Goal: Task Accomplishment & Management: Complete application form

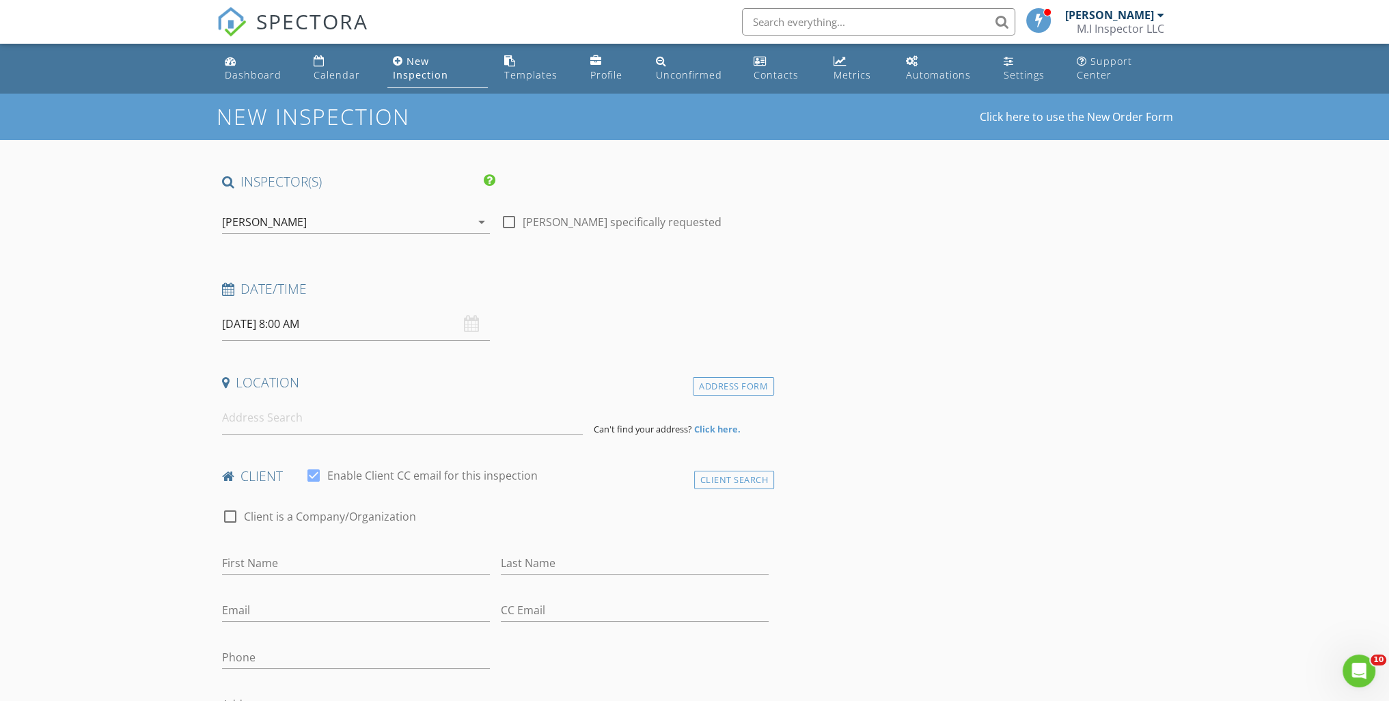
click at [381, 329] on input "08/28/2025 8:00 AM" at bounding box center [356, 323] width 268 height 33
type input "08/27/2025 8:00 AM"
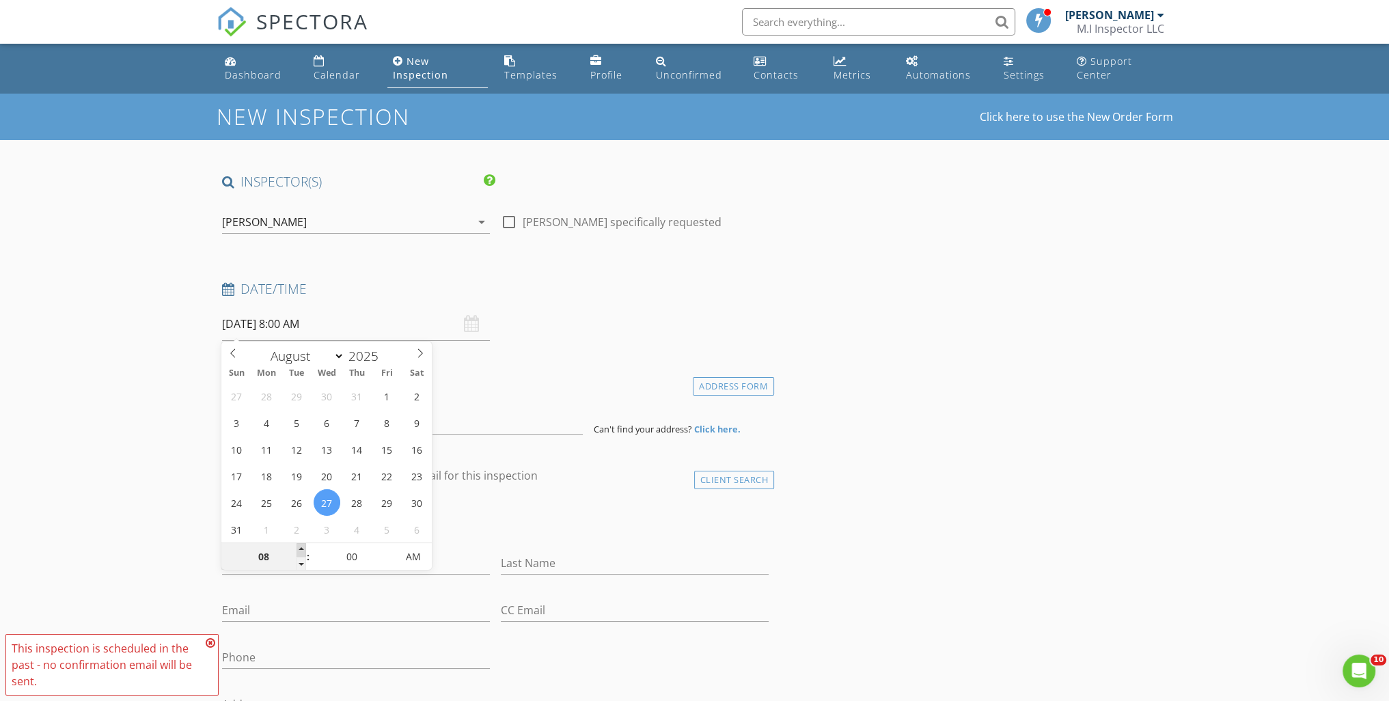
type input "09"
type input "08/27/2025 9:00 AM"
click at [299, 547] on span at bounding box center [302, 550] width 10 height 14
type input "10"
type input "08/27/2025 10:00 AM"
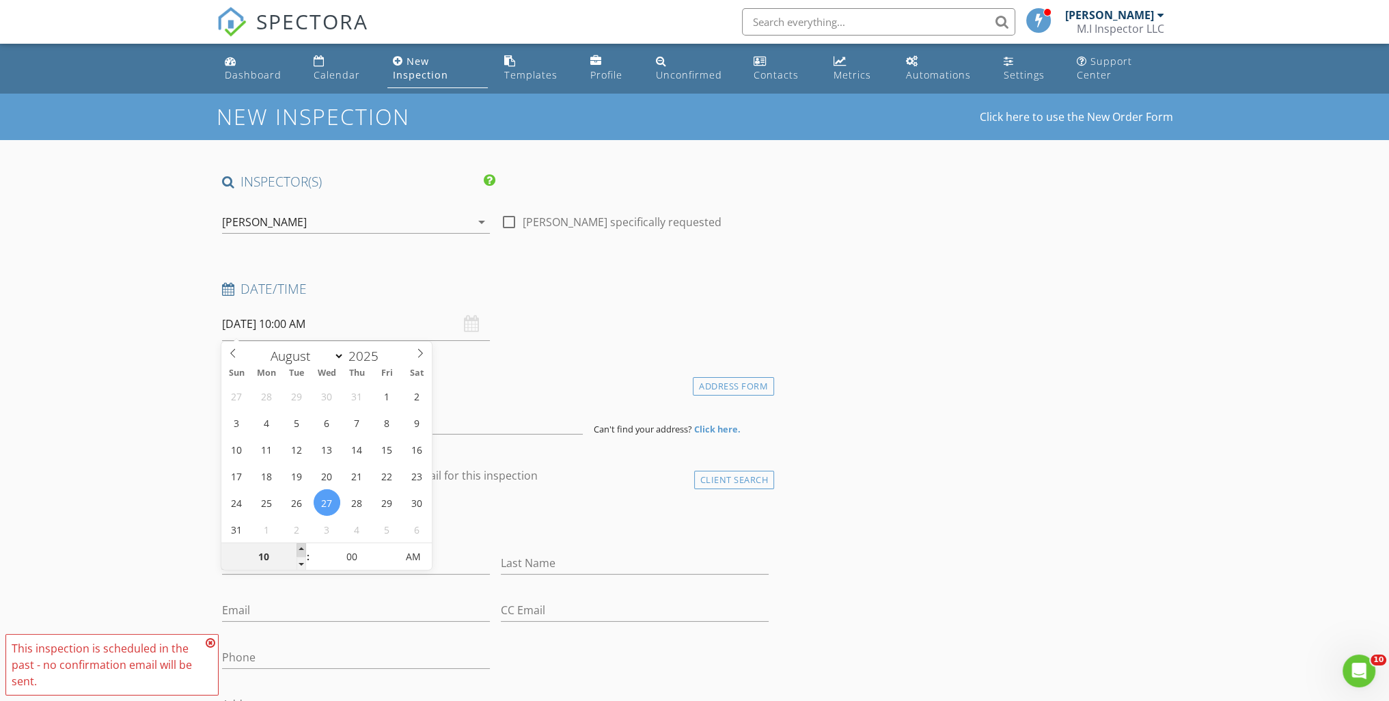
click at [299, 547] on span at bounding box center [302, 550] width 10 height 14
type input "11"
type input "08/27/2025 11:00 AM"
click at [299, 547] on span at bounding box center [302, 550] width 10 height 14
type input "12"
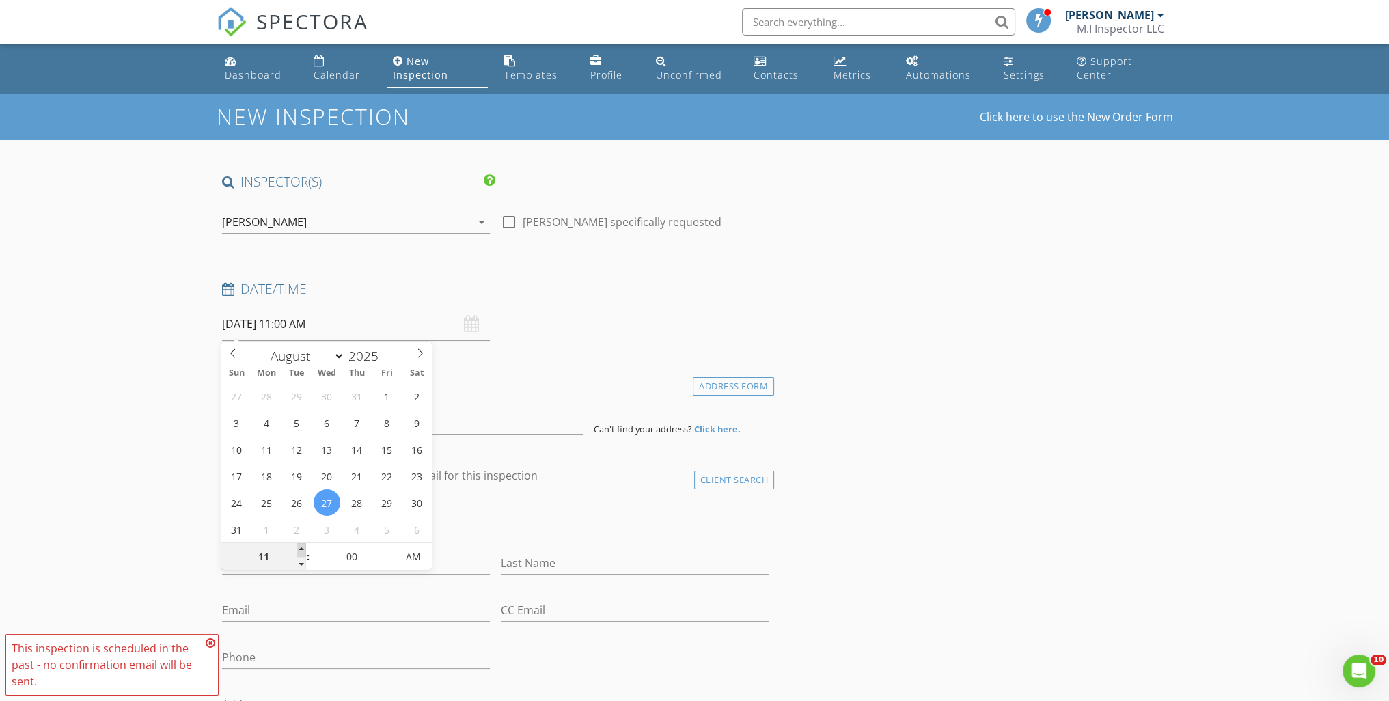
type input "08/27/2025 12:00 PM"
click at [299, 547] on span at bounding box center [302, 550] width 10 height 14
type input "01"
type input "08/27/2025 1:00 PM"
click at [299, 547] on span at bounding box center [302, 550] width 10 height 14
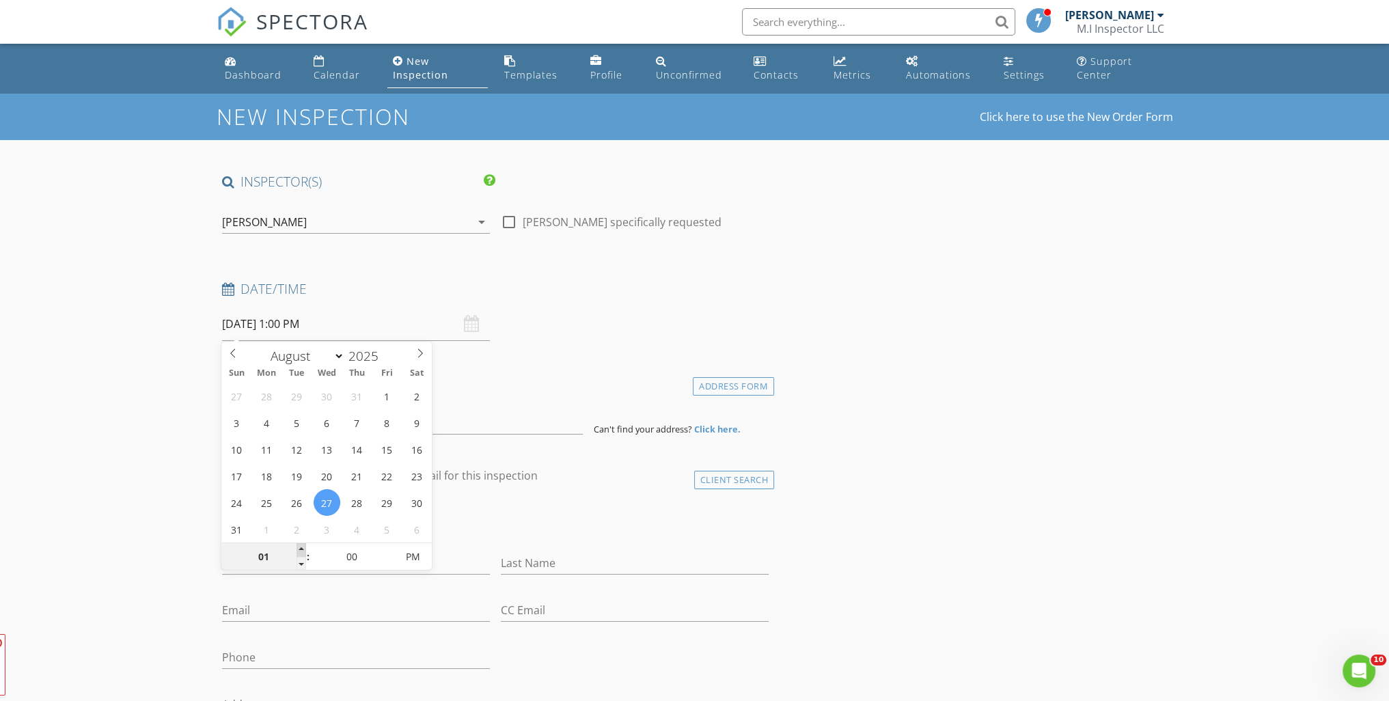
type input "02"
type input "08/27/2025 2:00 PM"
click at [299, 547] on span at bounding box center [302, 550] width 10 height 14
type input "03"
type input "08/27/2025 3:00 PM"
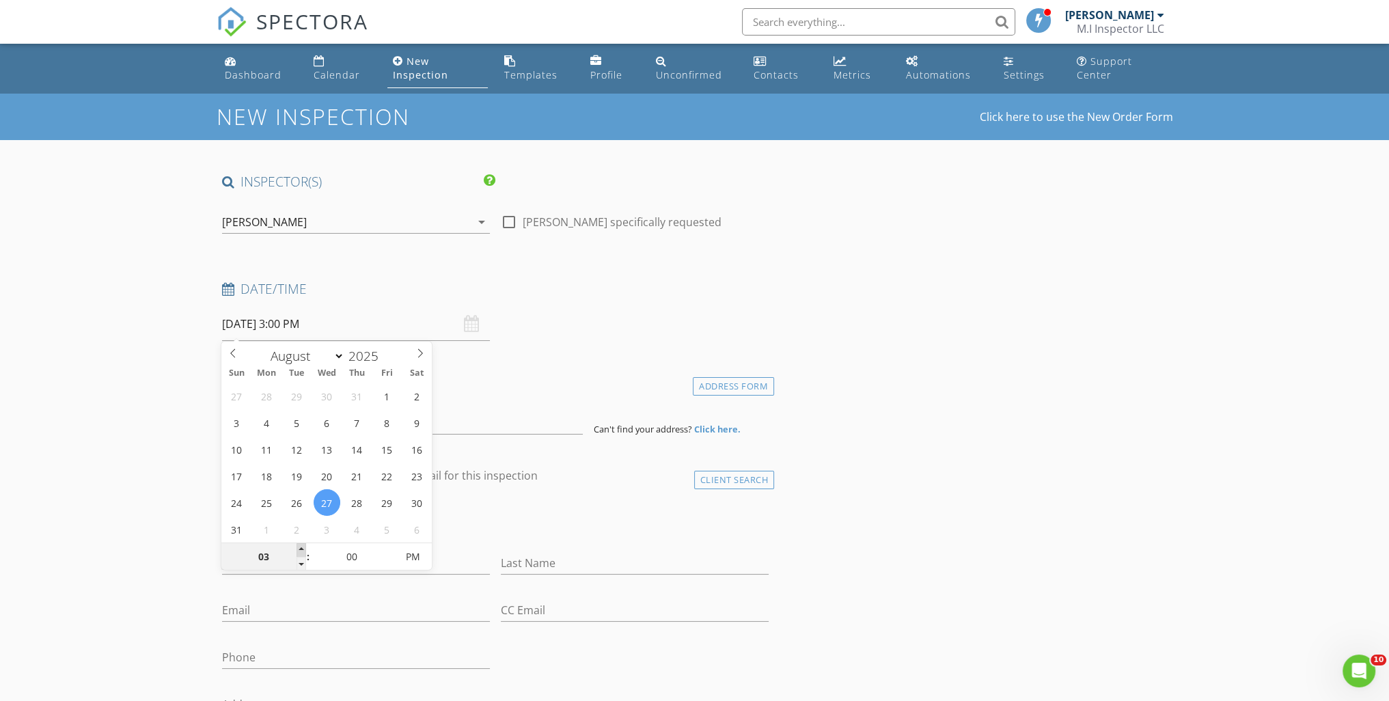
click at [299, 547] on span at bounding box center [302, 550] width 10 height 14
type input "04"
type input "08/27/2025 4:00 PM"
click at [300, 547] on span at bounding box center [302, 550] width 10 height 14
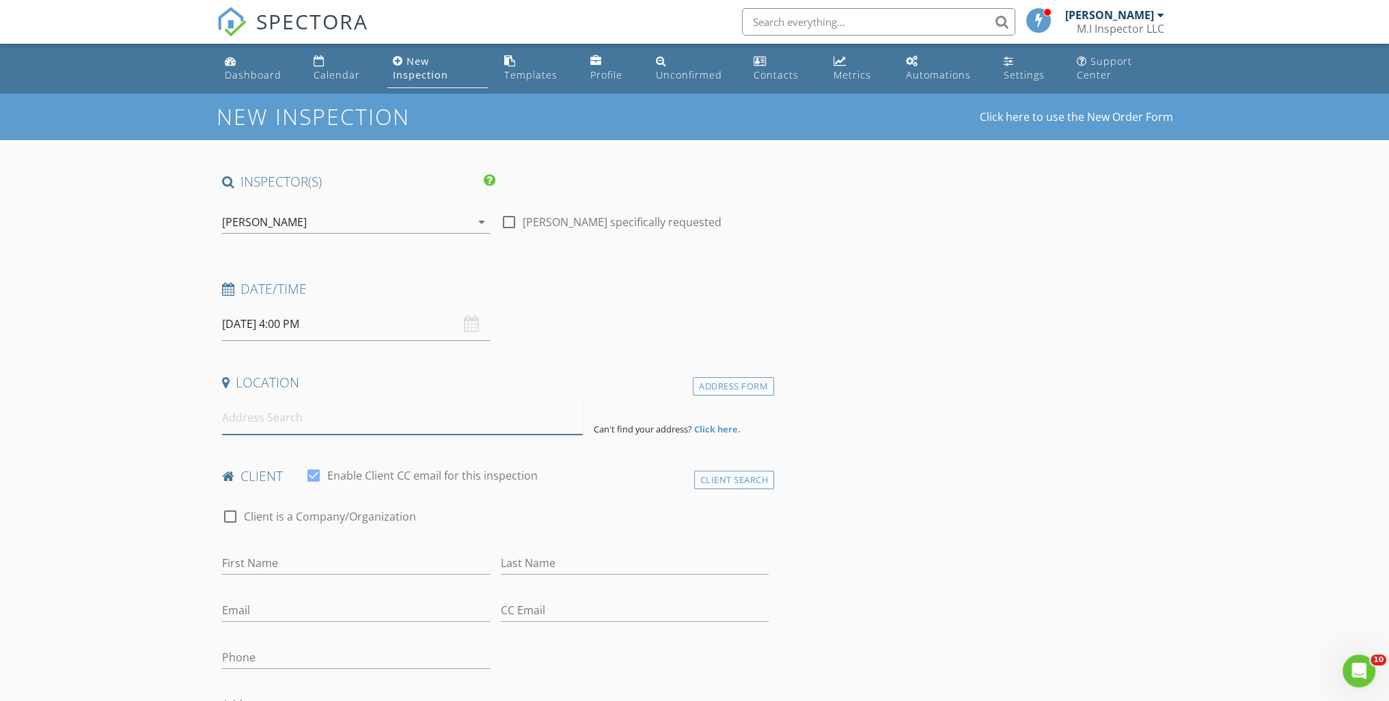
click at [343, 426] on input at bounding box center [402, 417] width 361 height 33
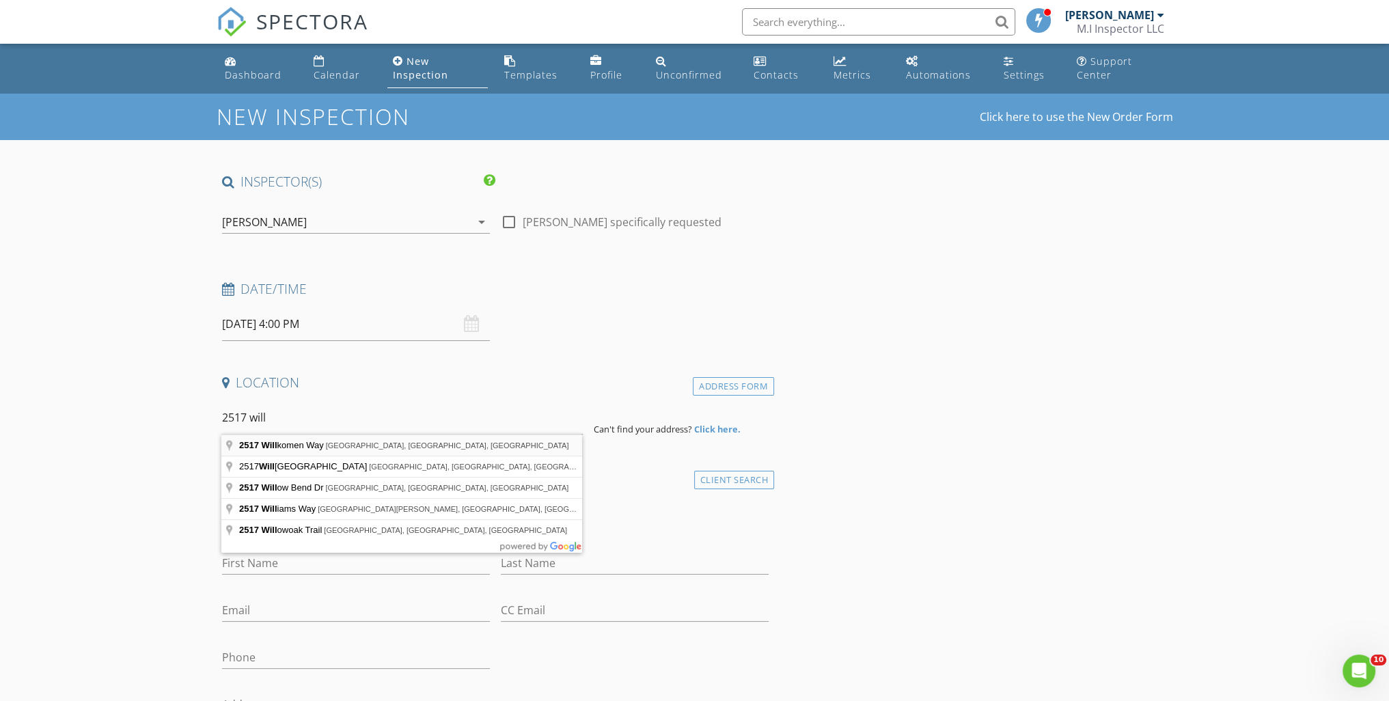
type input "2517 Willkomen Way, Pflugerville, TX, USA"
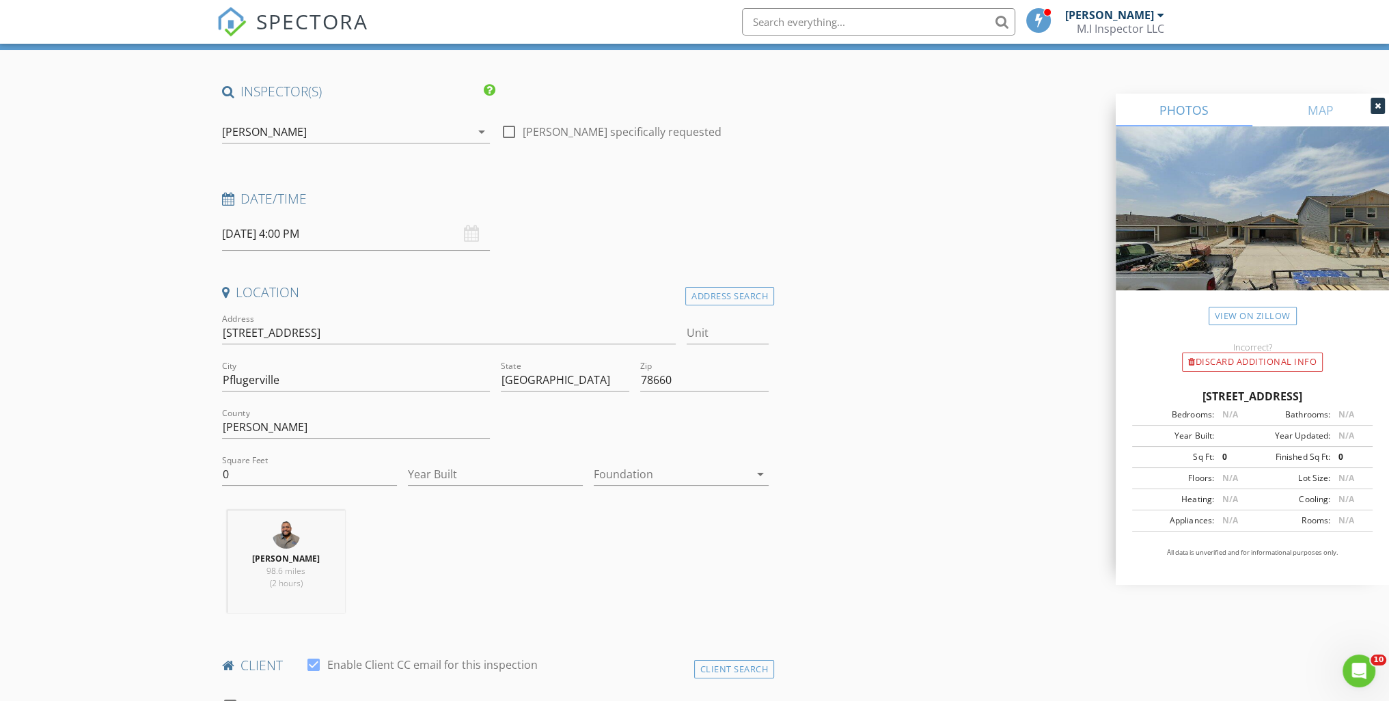
scroll to position [205, 0]
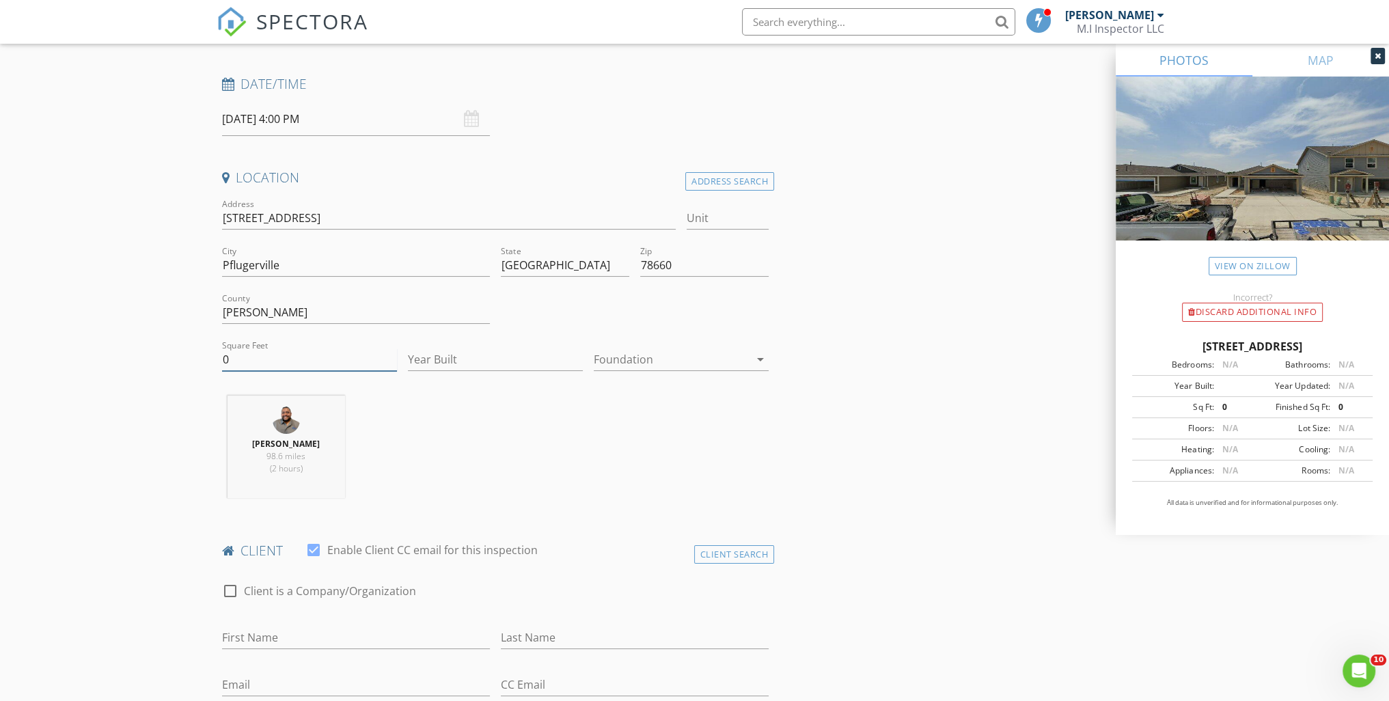
click at [316, 357] on input "0" at bounding box center [309, 359] width 175 height 23
type input "1500"
click at [513, 370] on div "Year Built" at bounding box center [495, 366] width 175 height 36
click at [517, 361] on input "Year Built" at bounding box center [495, 359] width 175 height 23
type input "2024"
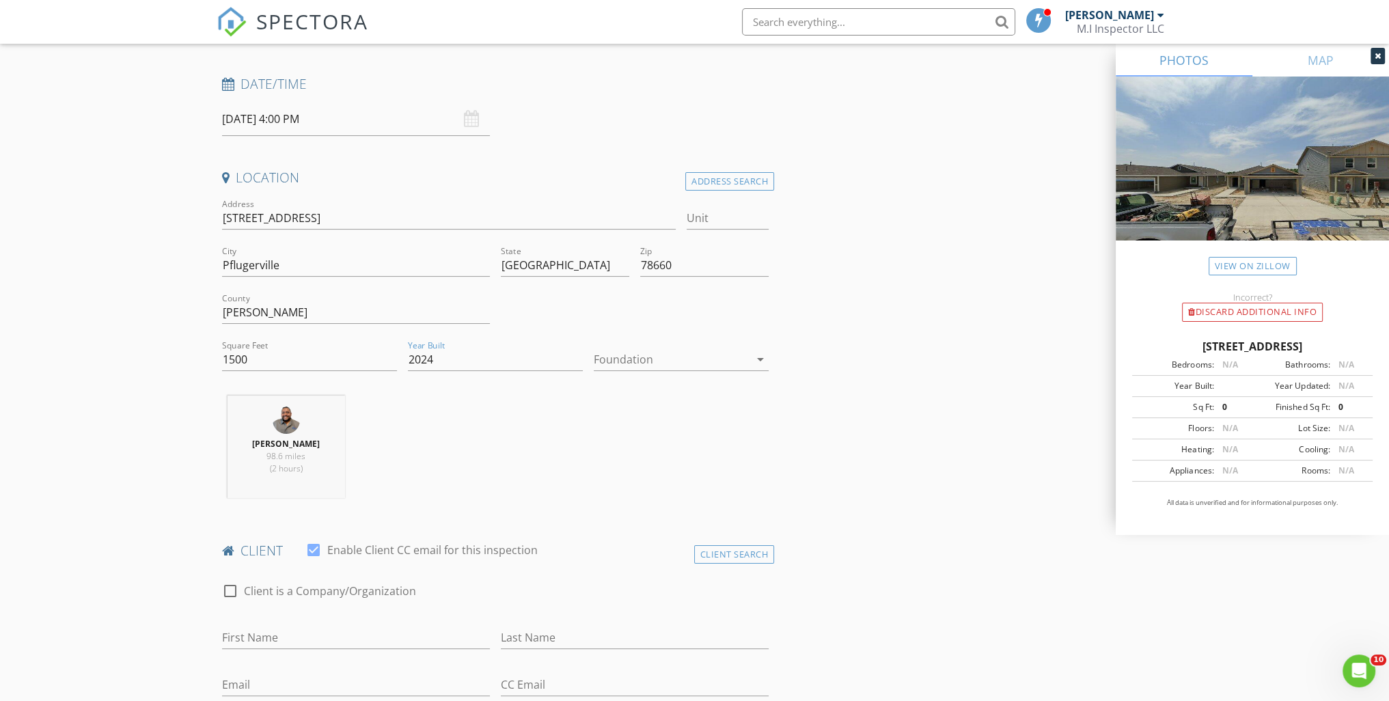
click at [661, 358] on div at bounding box center [672, 359] width 156 height 22
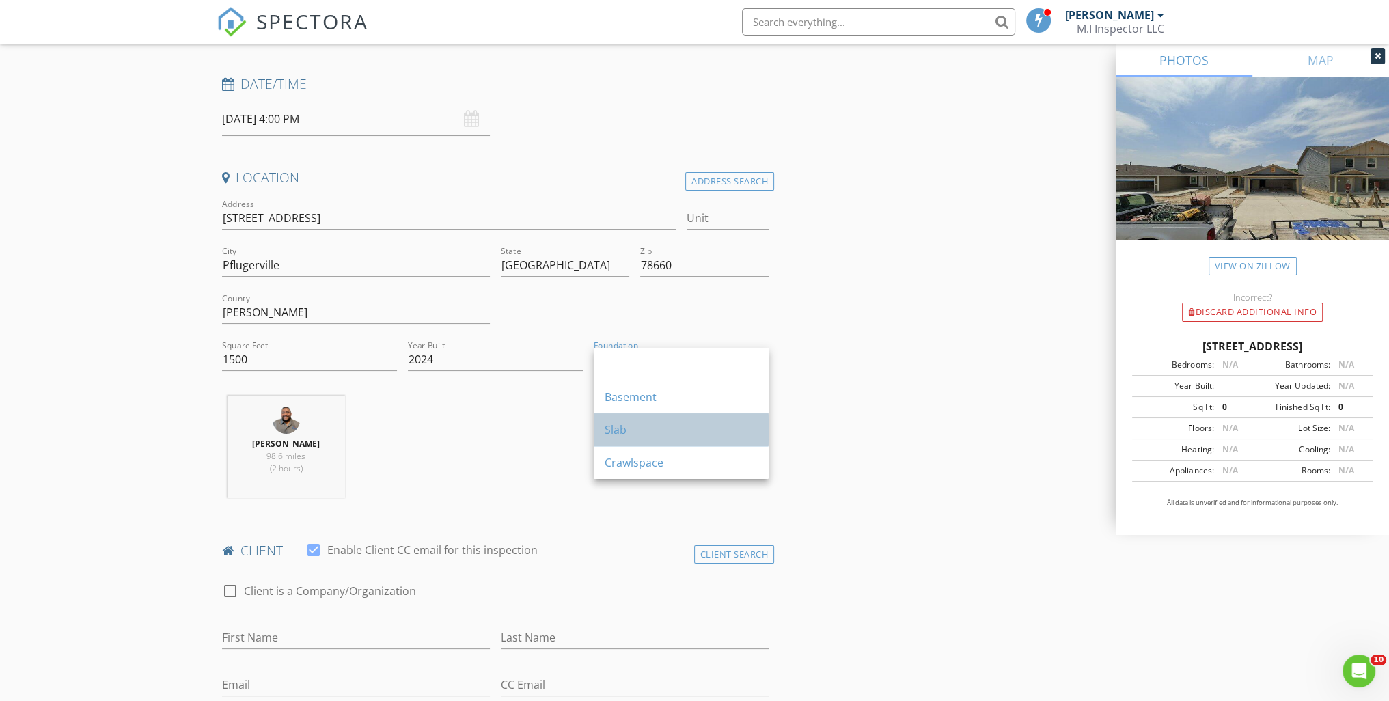
click at [650, 432] on div "Slab" at bounding box center [681, 430] width 153 height 16
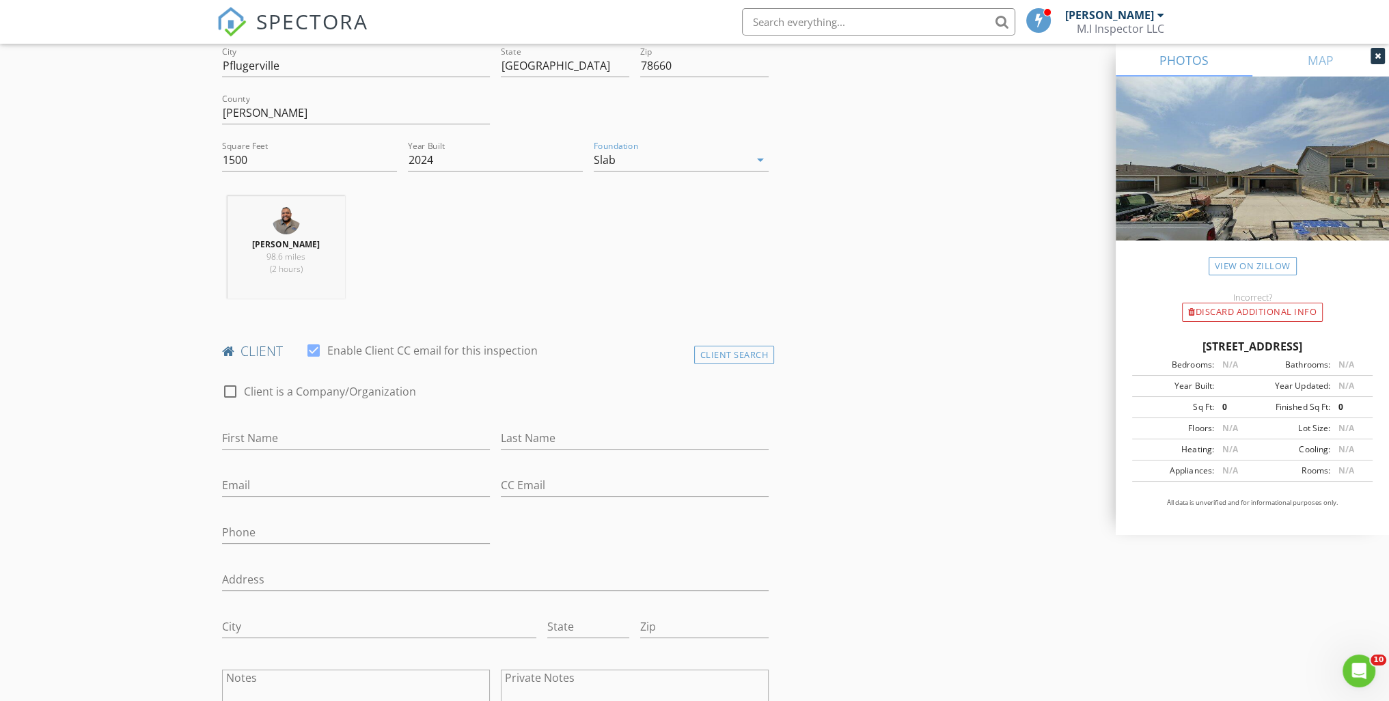
scroll to position [410, 0]
click at [366, 419] on div "First Name" at bounding box center [356, 435] width 268 height 44
click at [389, 430] on input "First Name" at bounding box center [356, 433] width 268 height 23
click at [242, 430] on input "Rafiue" at bounding box center [356, 433] width 268 height 23
click at [241, 431] on input "Rafique" at bounding box center [356, 433] width 268 height 23
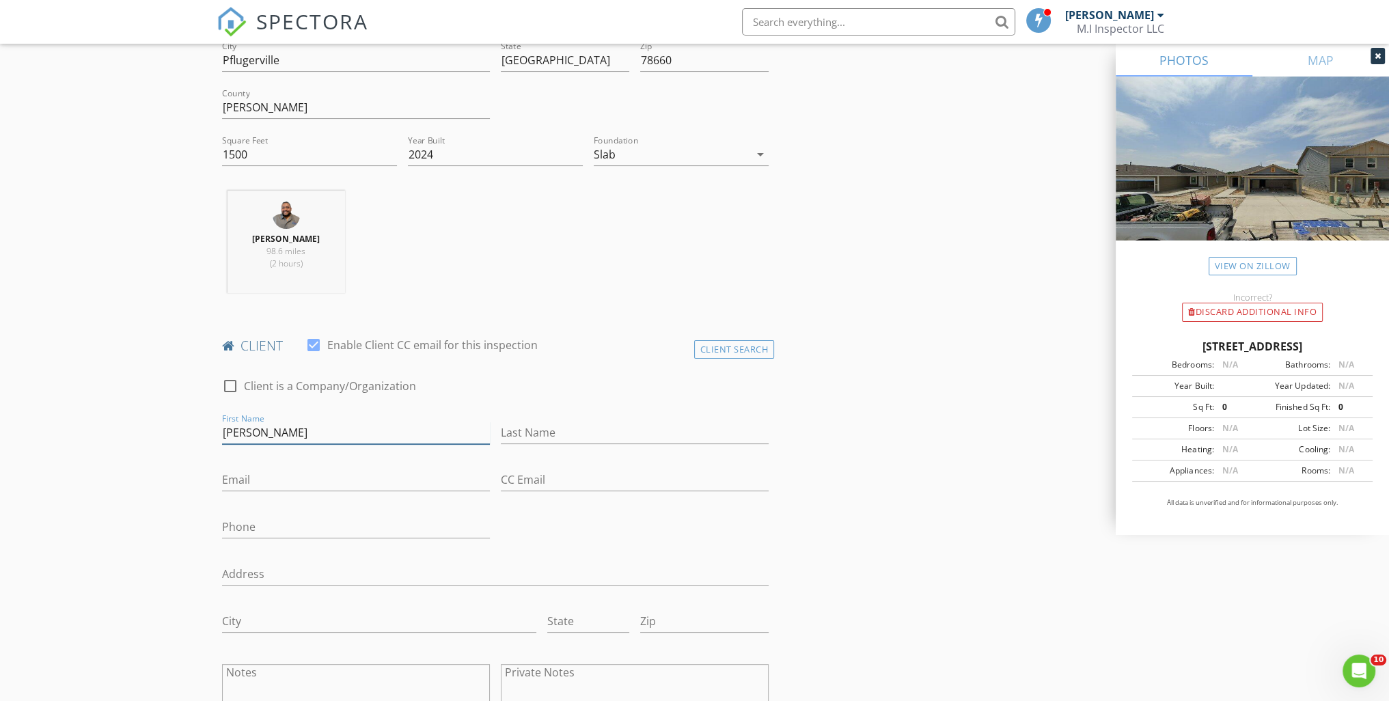
type input "Rafique"
click at [529, 430] on input "Last Name" at bounding box center [635, 433] width 268 height 23
type input "Alsaeedi"
type input "rafique.alsaeedi@gmail.com"
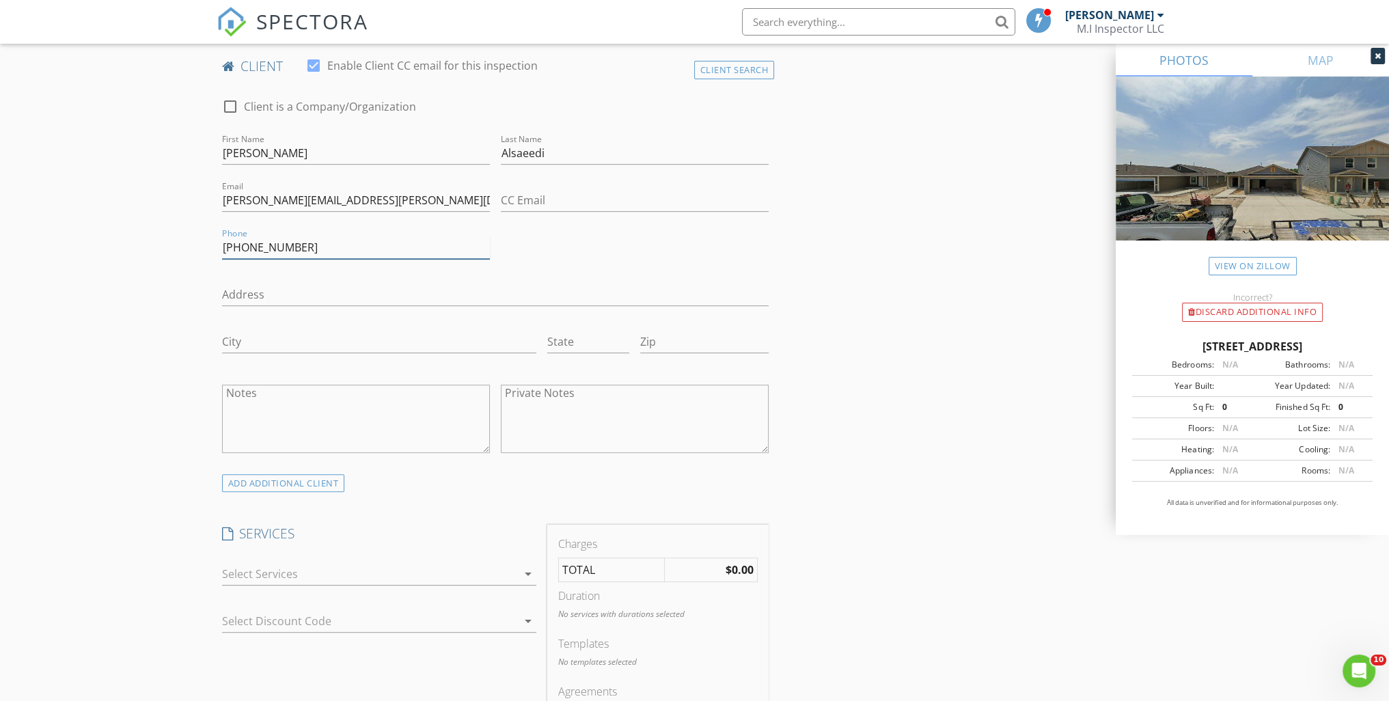
scroll to position [752, 0]
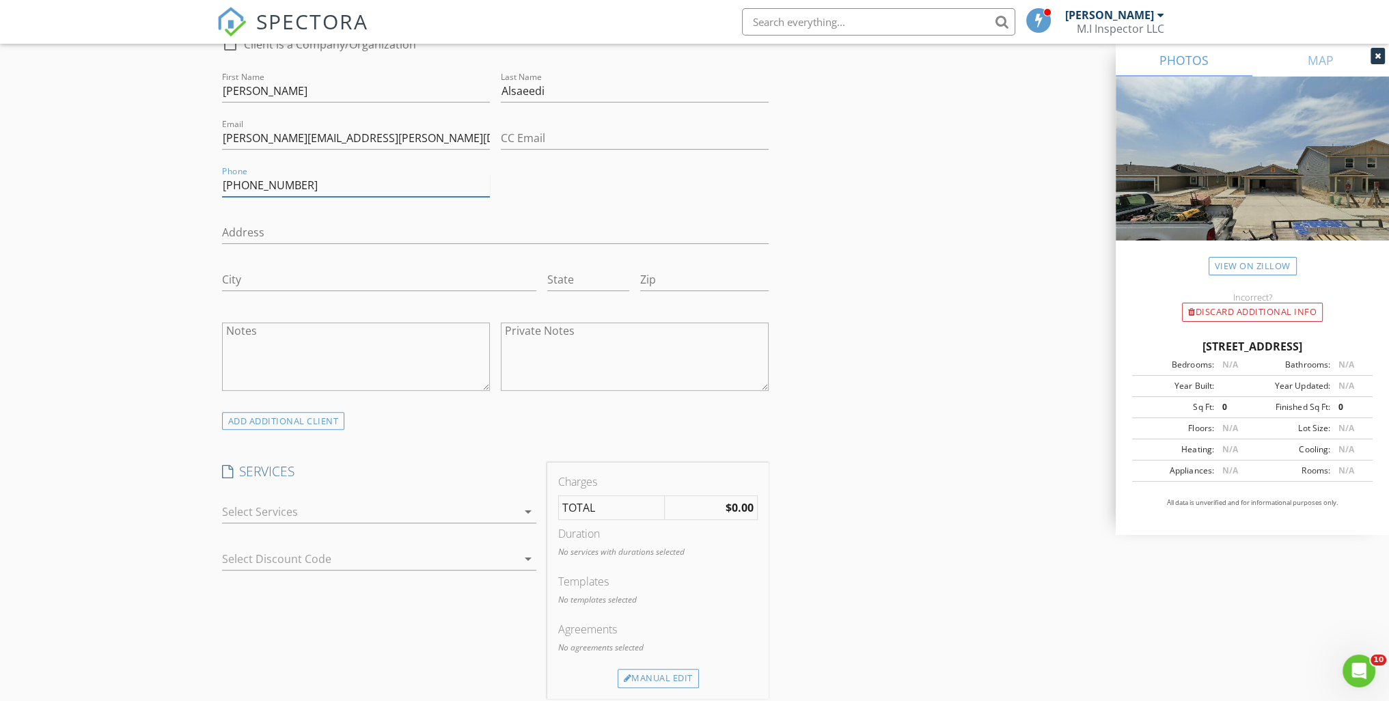
type input "919-389-8768"
click at [298, 504] on div at bounding box center [369, 512] width 295 height 22
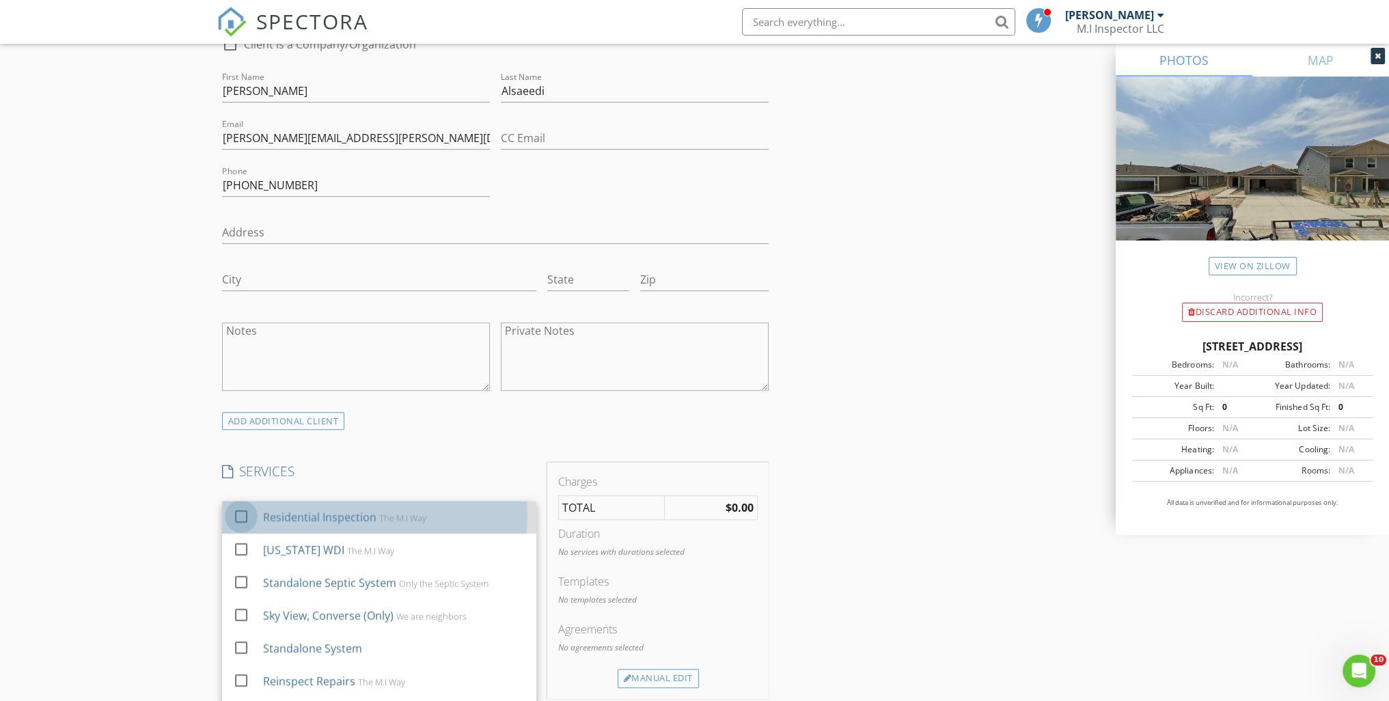
click at [243, 517] on div at bounding box center [241, 516] width 23 height 23
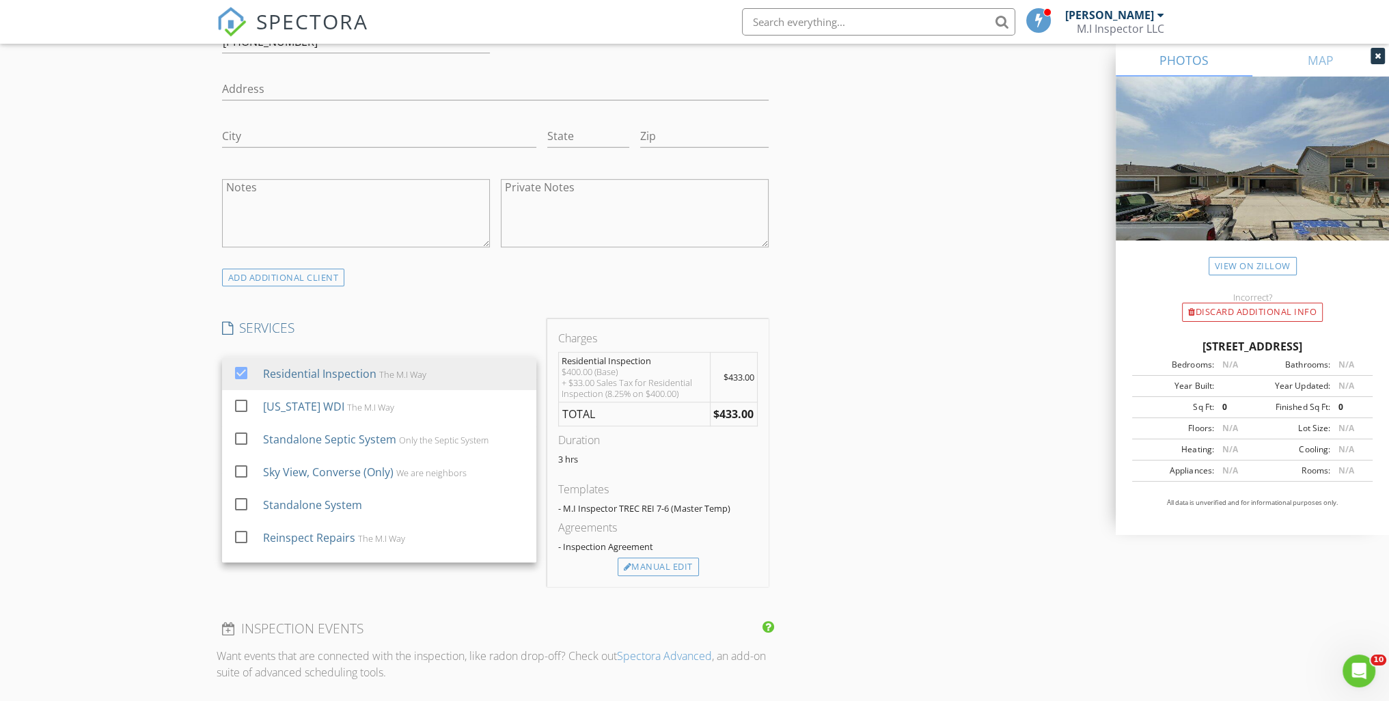
scroll to position [957, 0]
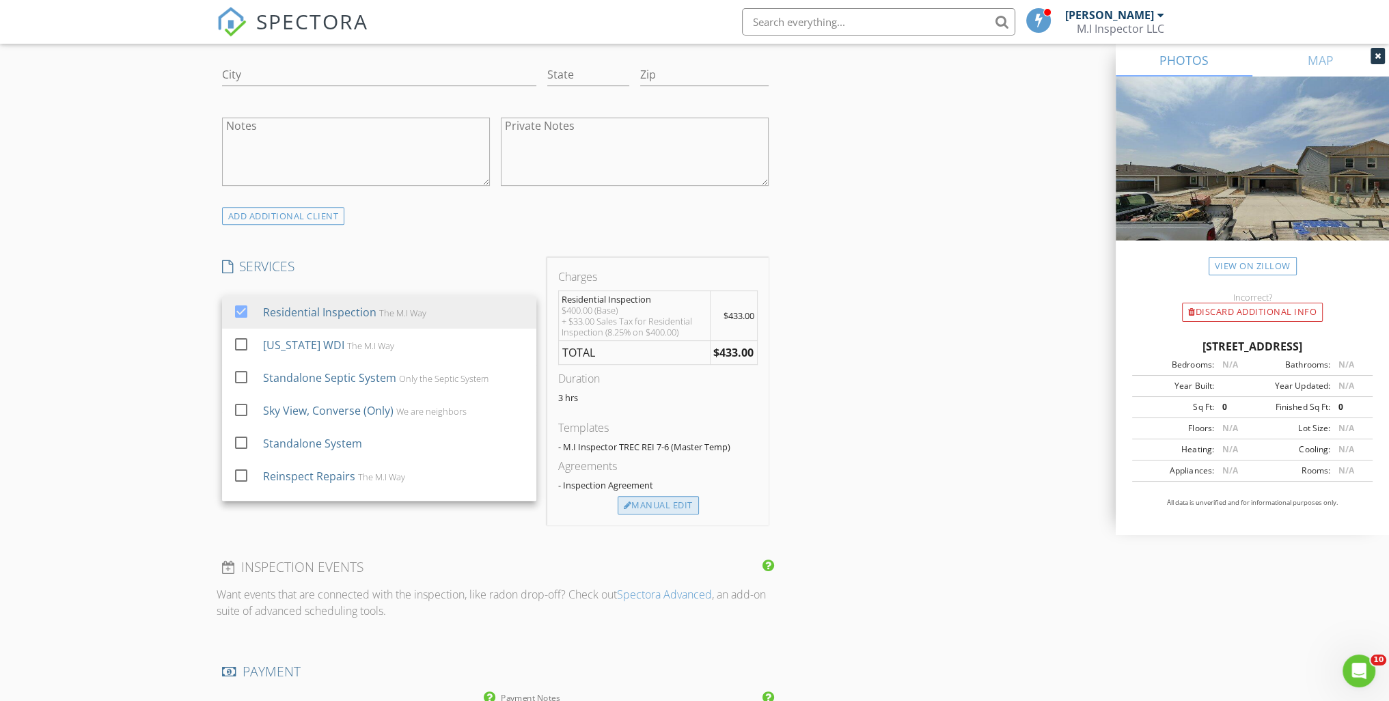
click at [676, 498] on div "Manual Edit" at bounding box center [658, 505] width 81 height 19
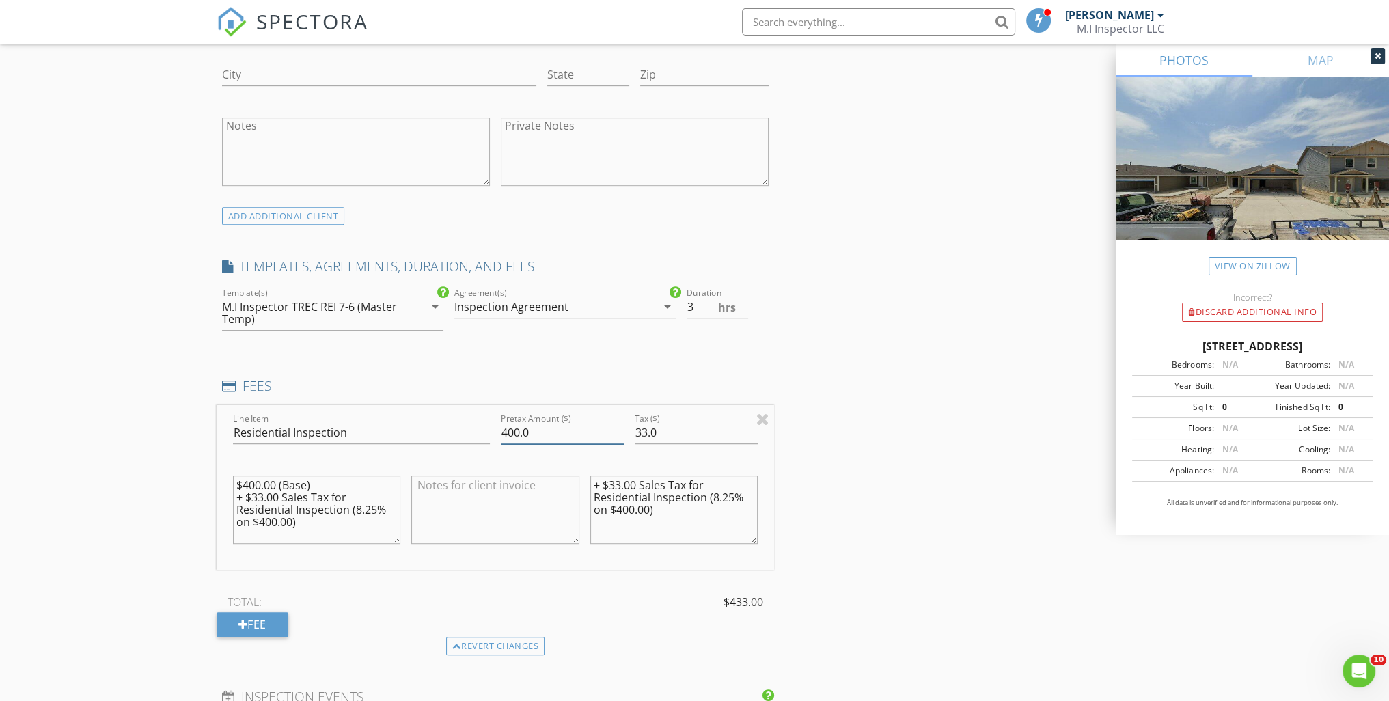
click at [519, 428] on input "400.0" at bounding box center [562, 433] width 123 height 23
type input "350.0"
click at [661, 426] on input "33.0" at bounding box center [696, 433] width 123 height 23
type input "3"
click at [640, 426] on input "028.88" at bounding box center [696, 433] width 123 height 23
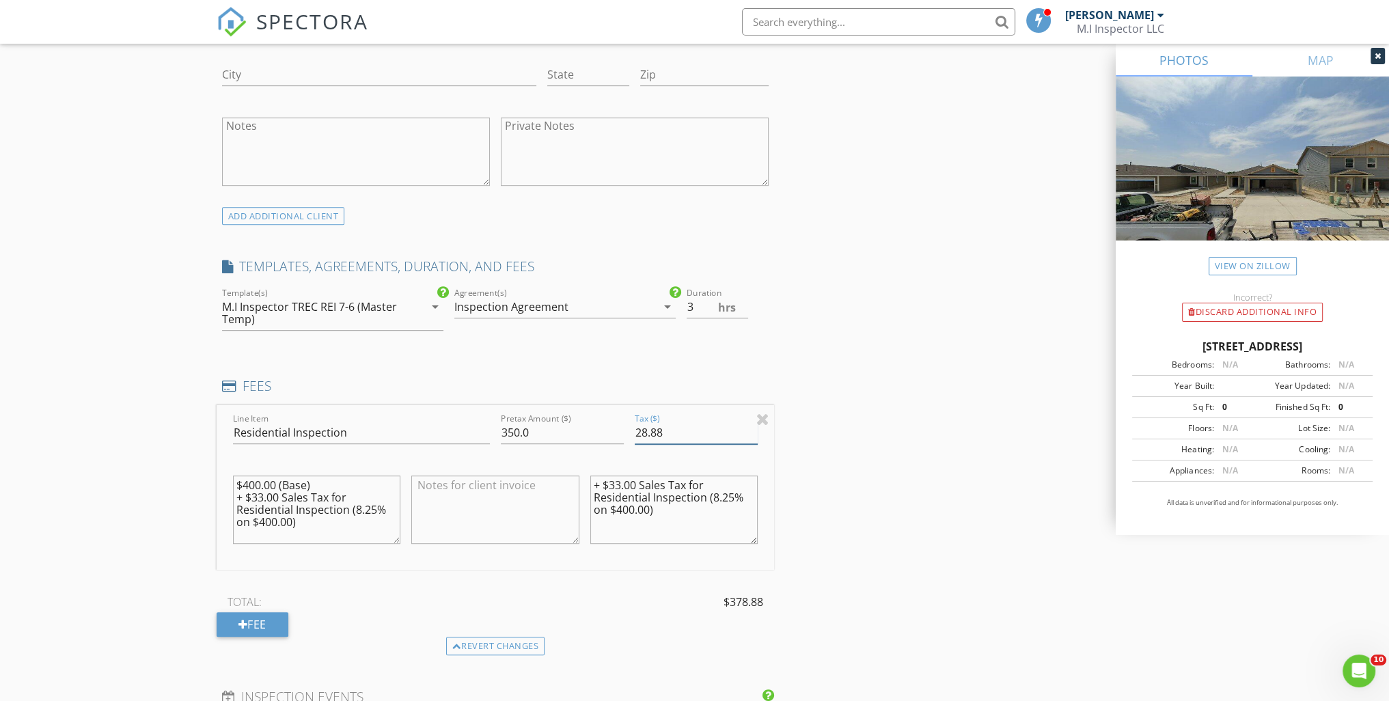
type input "28.88"
click at [257, 482] on textarea "$400.00 (Base) + $33.00 Sales Tax for Residential Inspection (8.25% on $400.00)" at bounding box center [317, 510] width 168 height 68
click at [258, 484] on textarea "$400.00 (Base) + $33.00 Sales Tax for Residential Inspection (8.25% on $400.00)" at bounding box center [317, 510] width 168 height 68
click at [278, 491] on textarea "$350.00 (Base) + $33.00 Sales Tax for Residential Inspection (8.25% on $400.00)" at bounding box center [317, 510] width 168 height 68
click at [273, 520] on textarea "$350.00 (Base) + $28.88 Sales Tax for Residential Inspection (8.25% on $400.00)" at bounding box center [317, 510] width 168 height 68
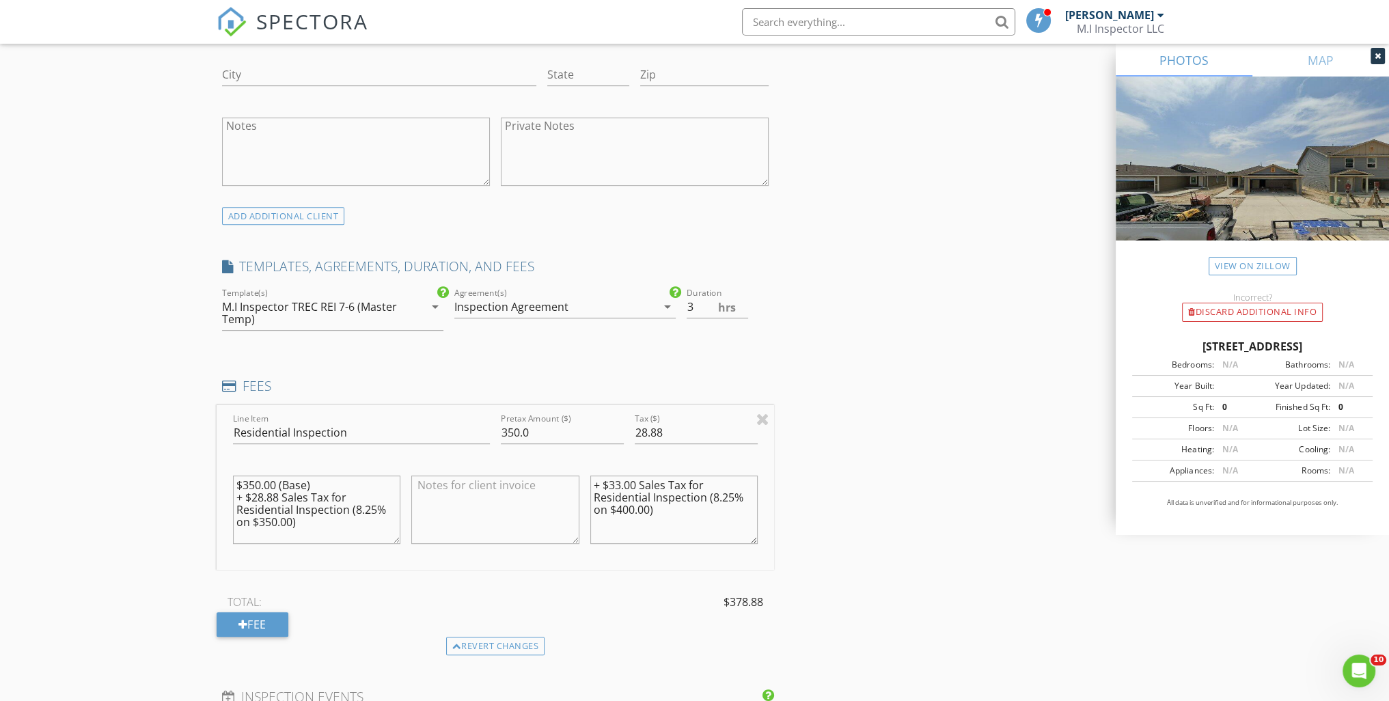
type textarea "$350.00 (Base) + $28.88 Sales Tax for Residential Inspection (8.25% on $350.00)"
click at [637, 482] on textarea "+ $33.00 Sales Tax for Residential Inspection (8.25% on $400.00)" at bounding box center [674, 510] width 168 height 68
click at [628, 506] on textarea "+ $28.88 Sales Tax for Residential Inspection (8.25% on $400.00)" at bounding box center [674, 510] width 168 height 68
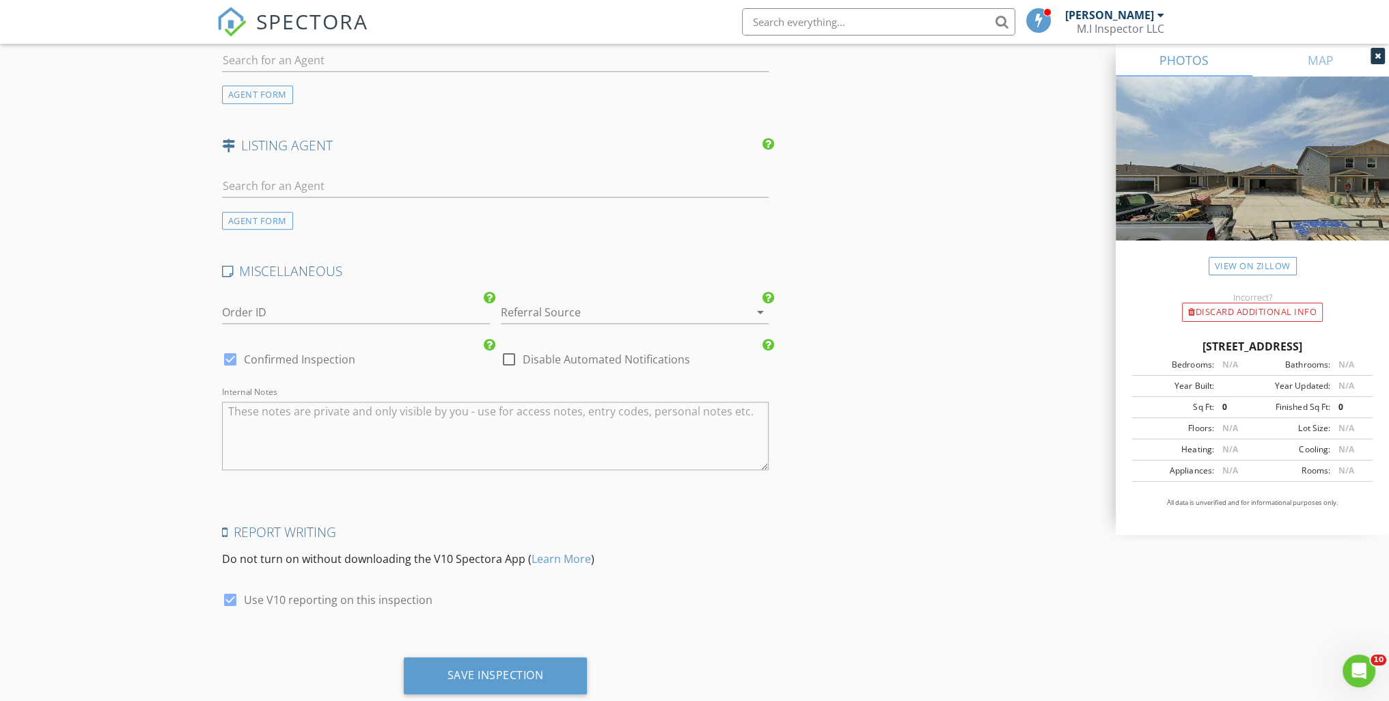
scroll to position [1937, 0]
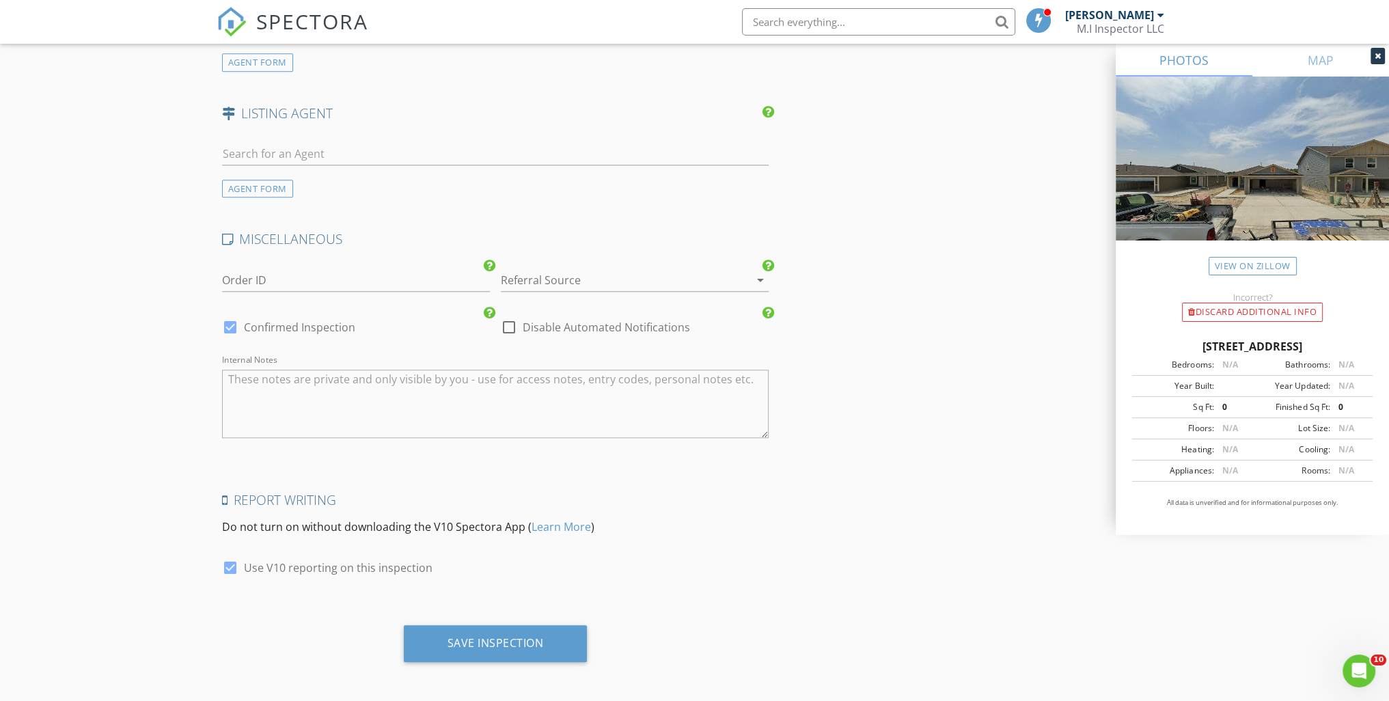
type textarea "+ $28.88 Sales Tax for Residential Inspection (8.25% on $350.00)"
click at [223, 322] on div at bounding box center [230, 327] width 23 height 23
checkbox input "false"
checkbox input "true"
click at [510, 636] on div "Save Inspection" at bounding box center [496, 643] width 96 height 14
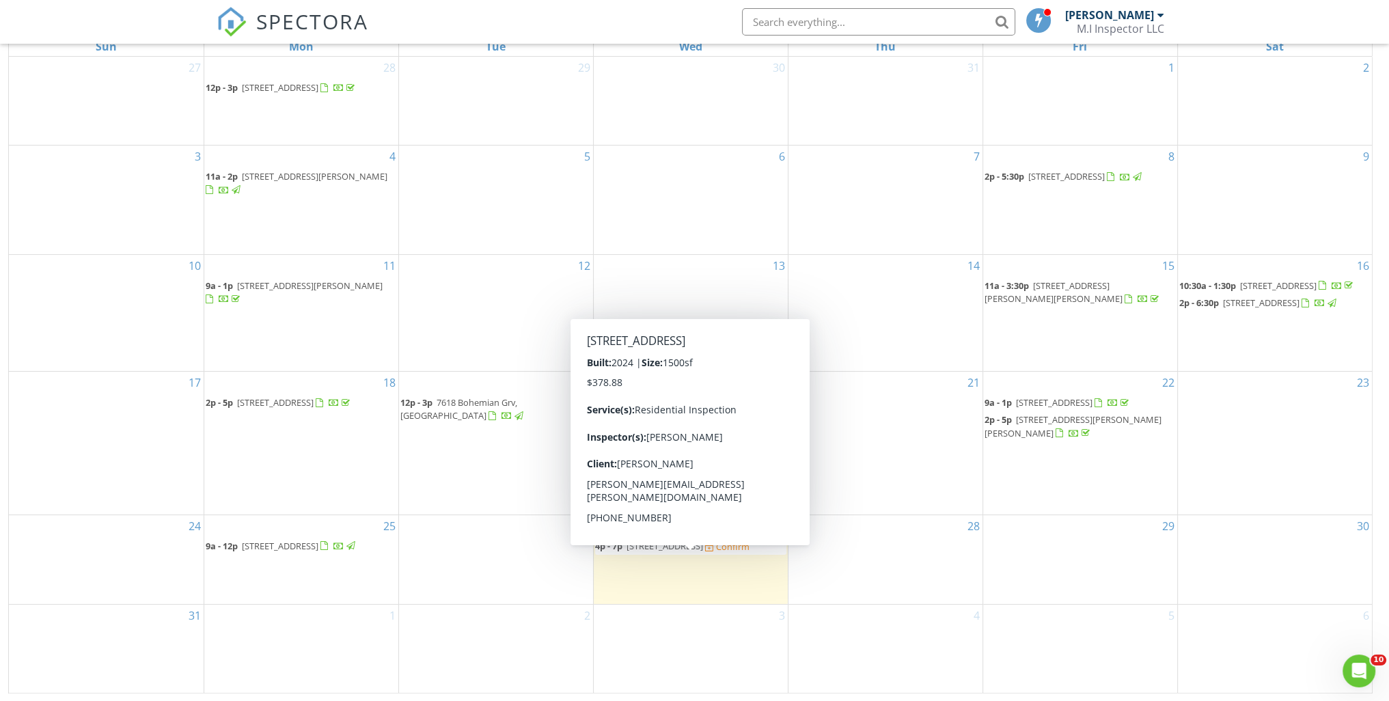
click at [673, 552] on span "2517 Willkomen Wy, Pflugerville 78660" at bounding box center [665, 546] width 77 height 12
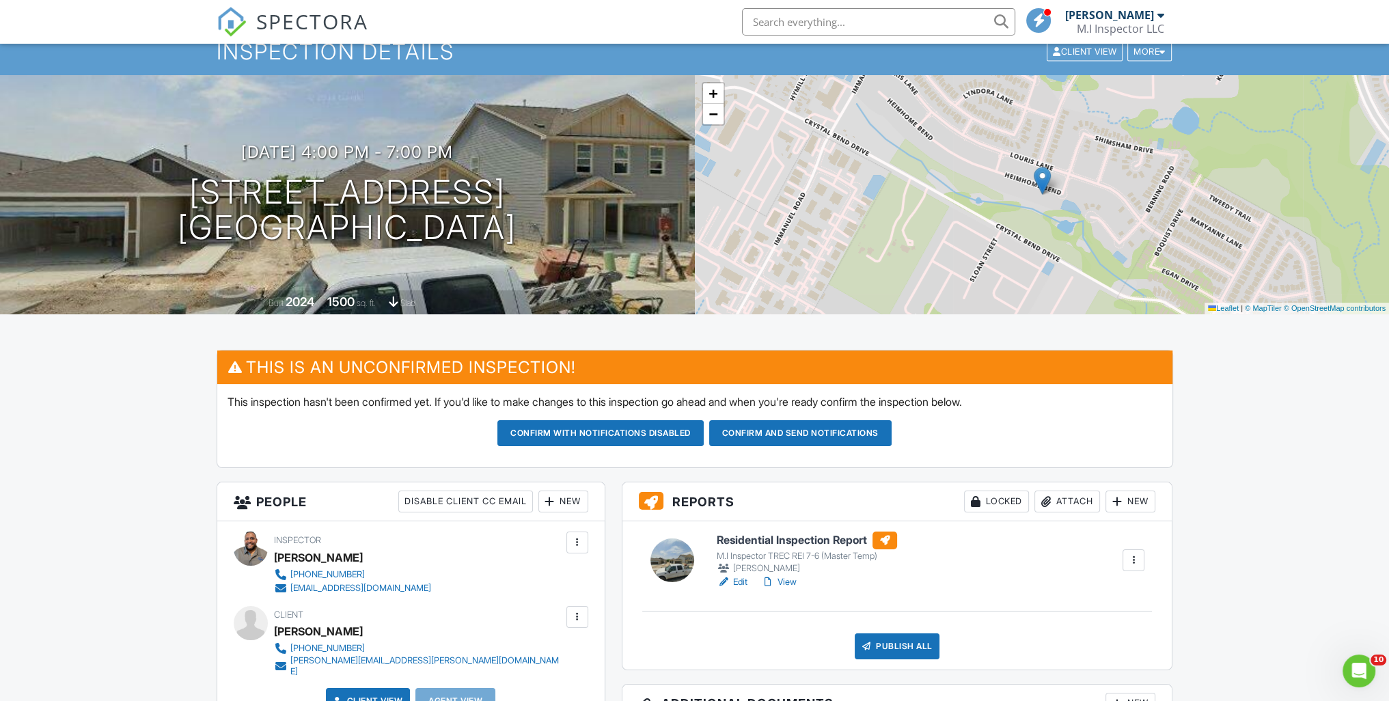
scroll to position [205, 0]
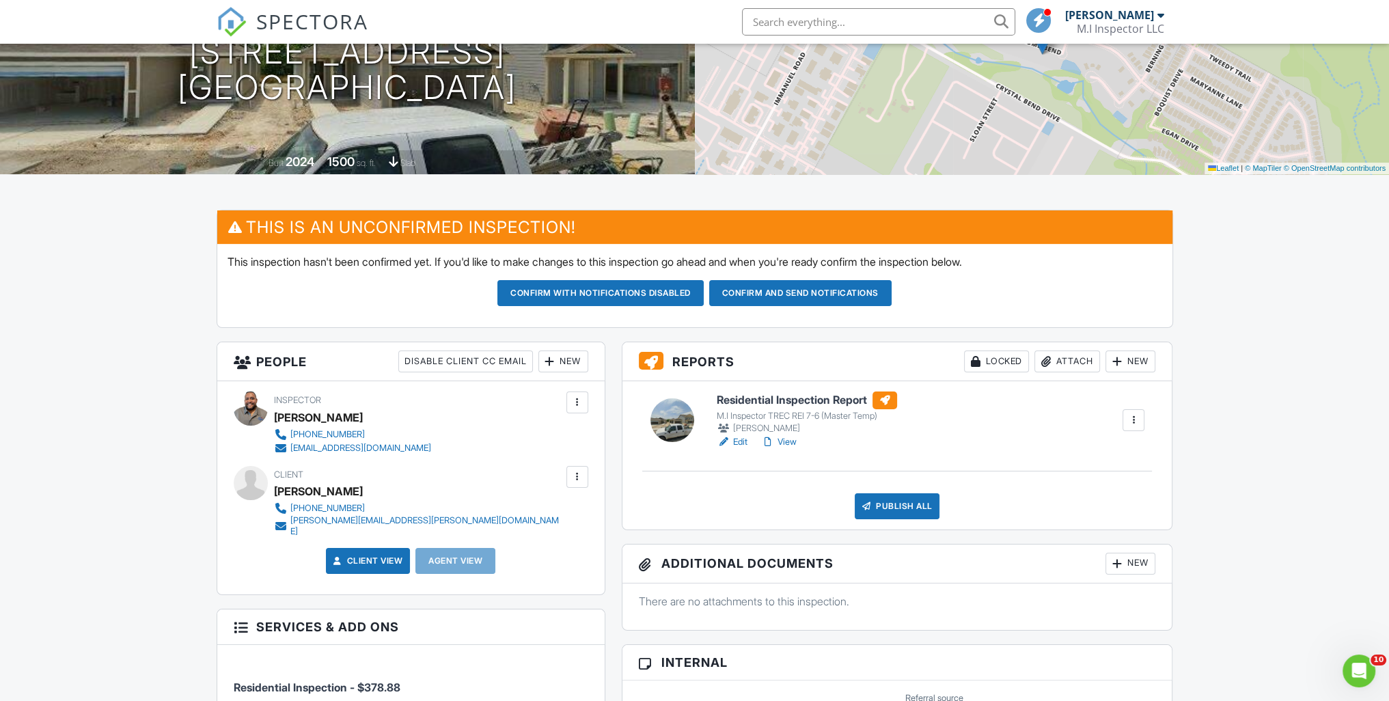
click at [704, 299] on button "Confirm and send notifications" at bounding box center [600, 293] width 206 height 26
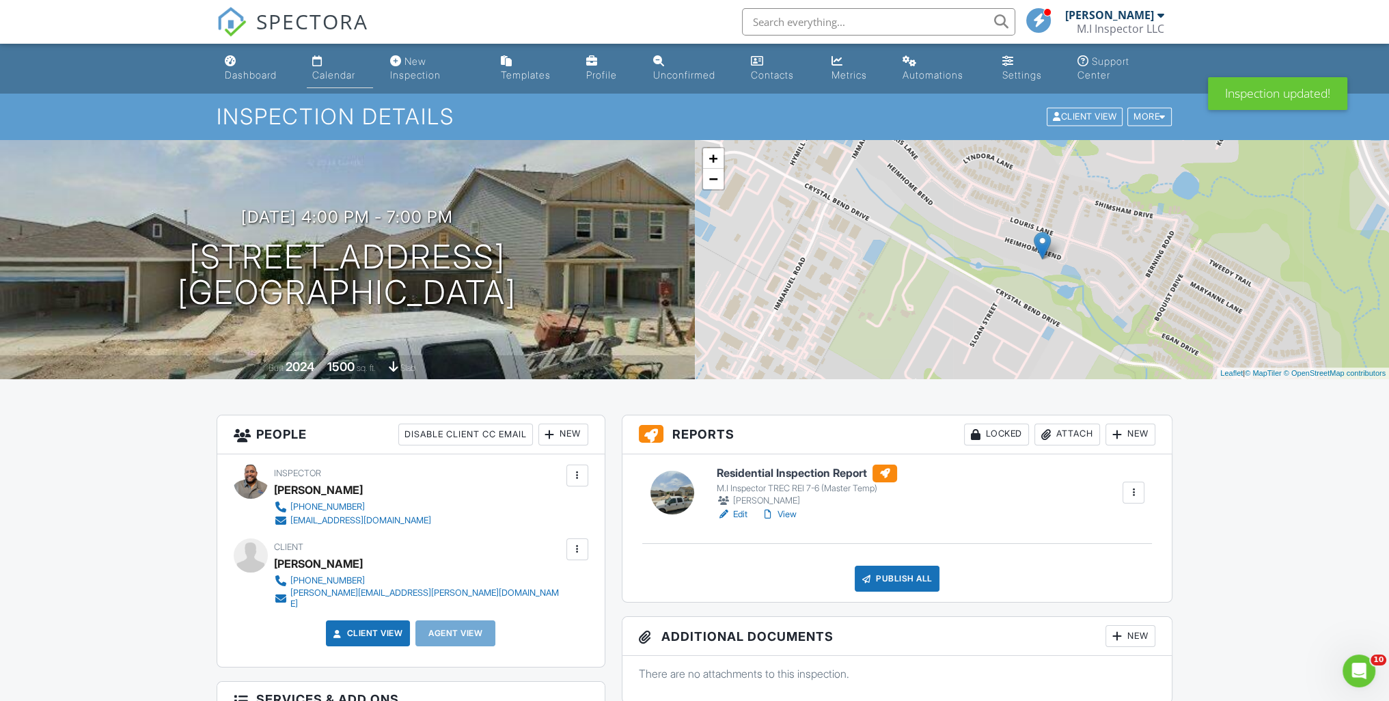
click at [316, 71] on div "Calendar" at bounding box center [333, 75] width 43 height 12
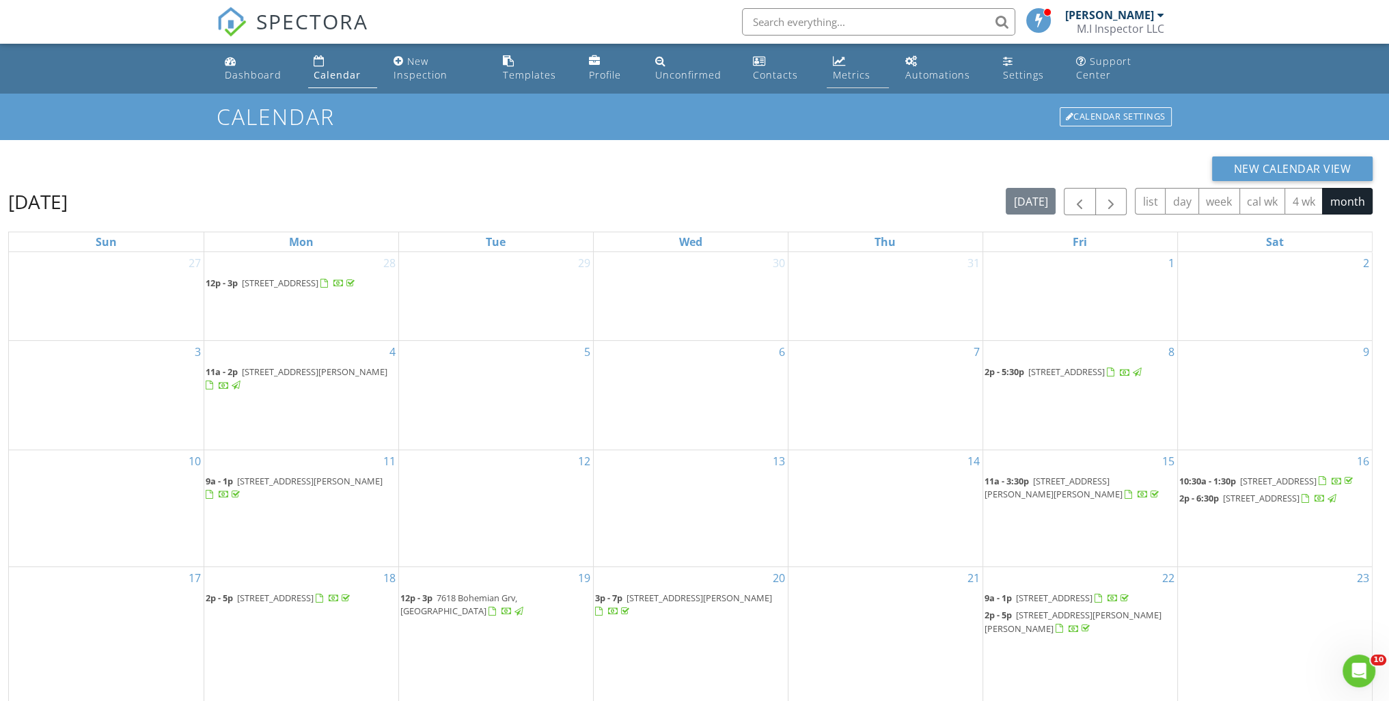
click at [834, 66] on div "Metrics" at bounding box center [838, 60] width 13 height 11
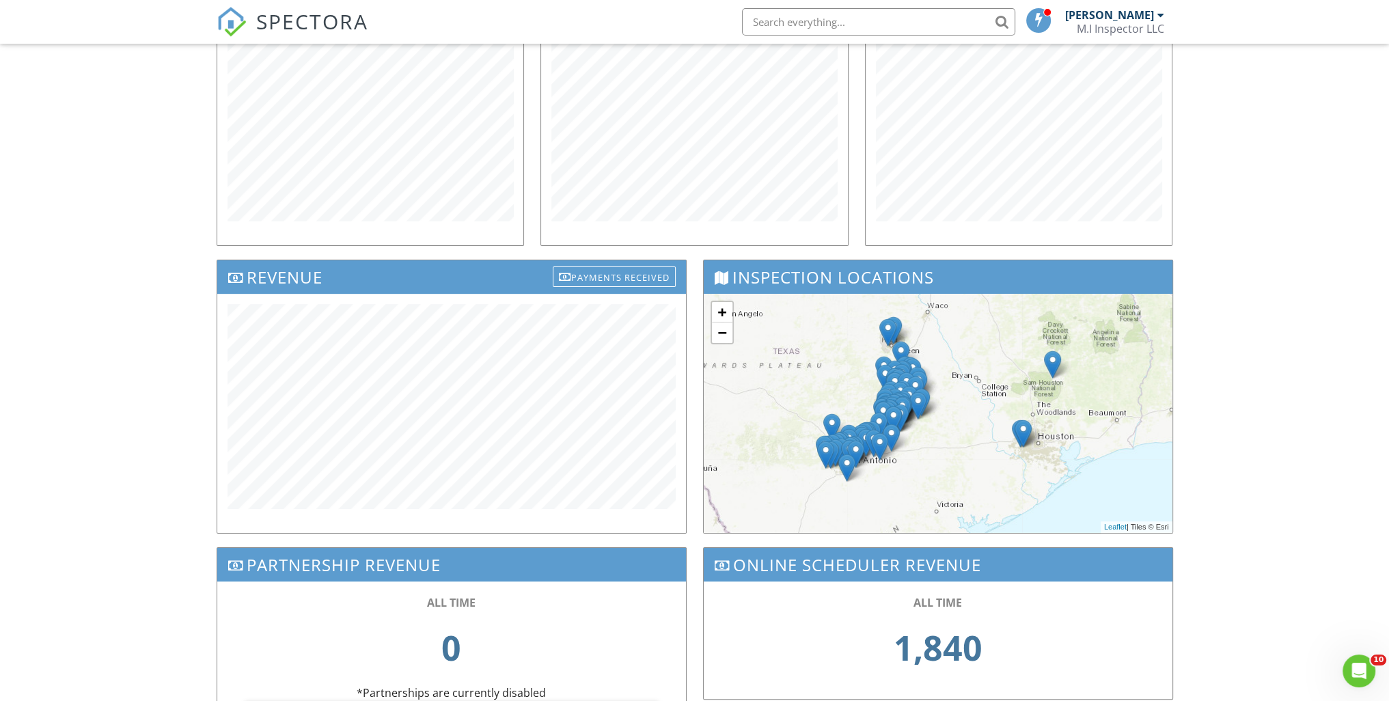
scroll to position [273, 0]
